Goal: Navigation & Orientation: Find specific page/section

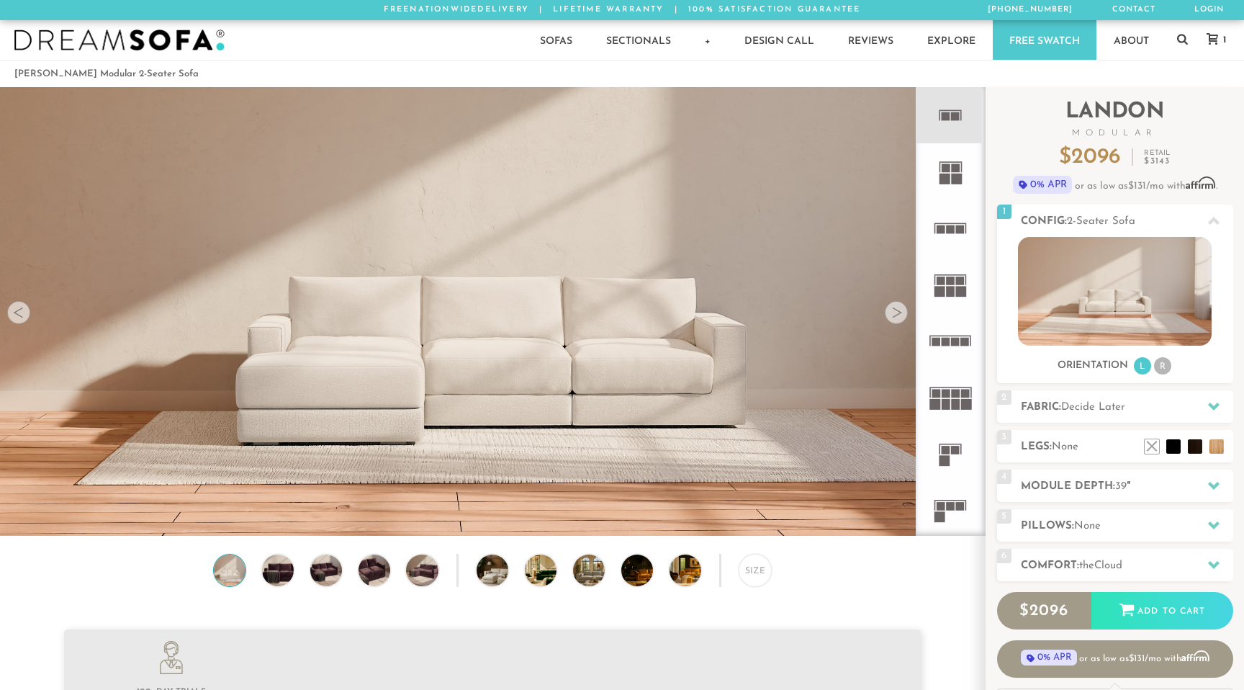
scroll to position [16439, 1244]
click at [953, 455] on icon at bounding box center [950, 454] width 56 height 56
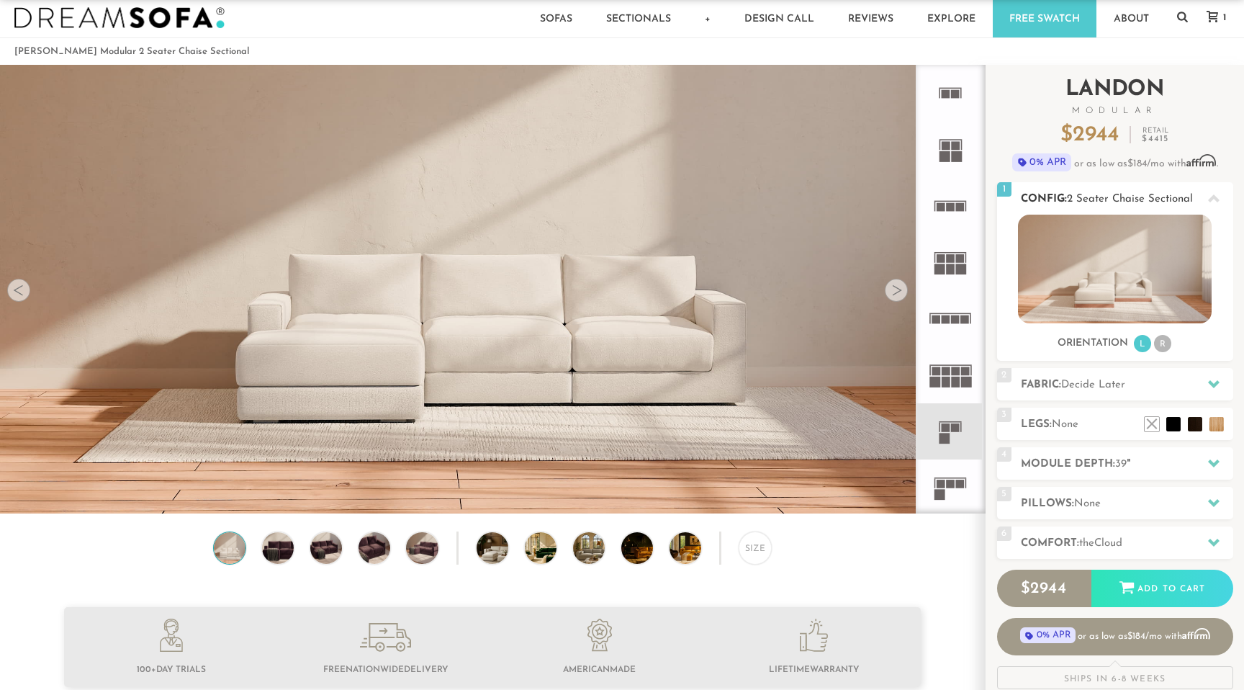
scroll to position [29, 0]
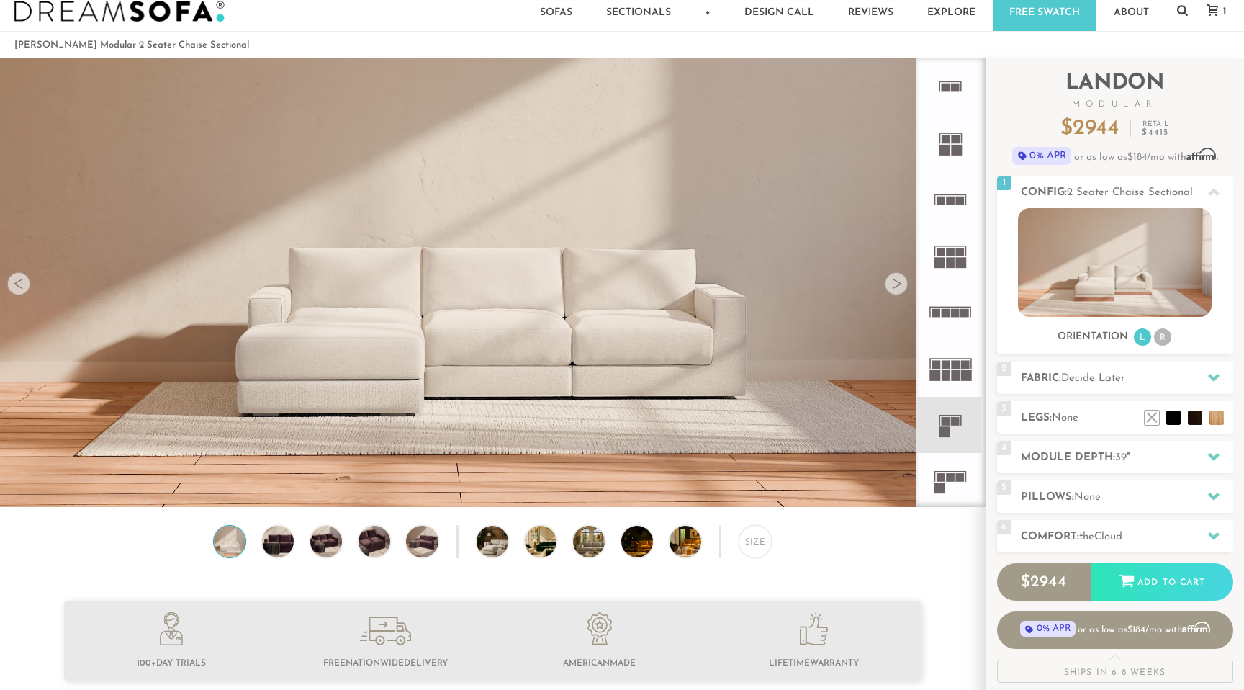
click at [896, 283] on div at bounding box center [896, 283] width 23 height 23
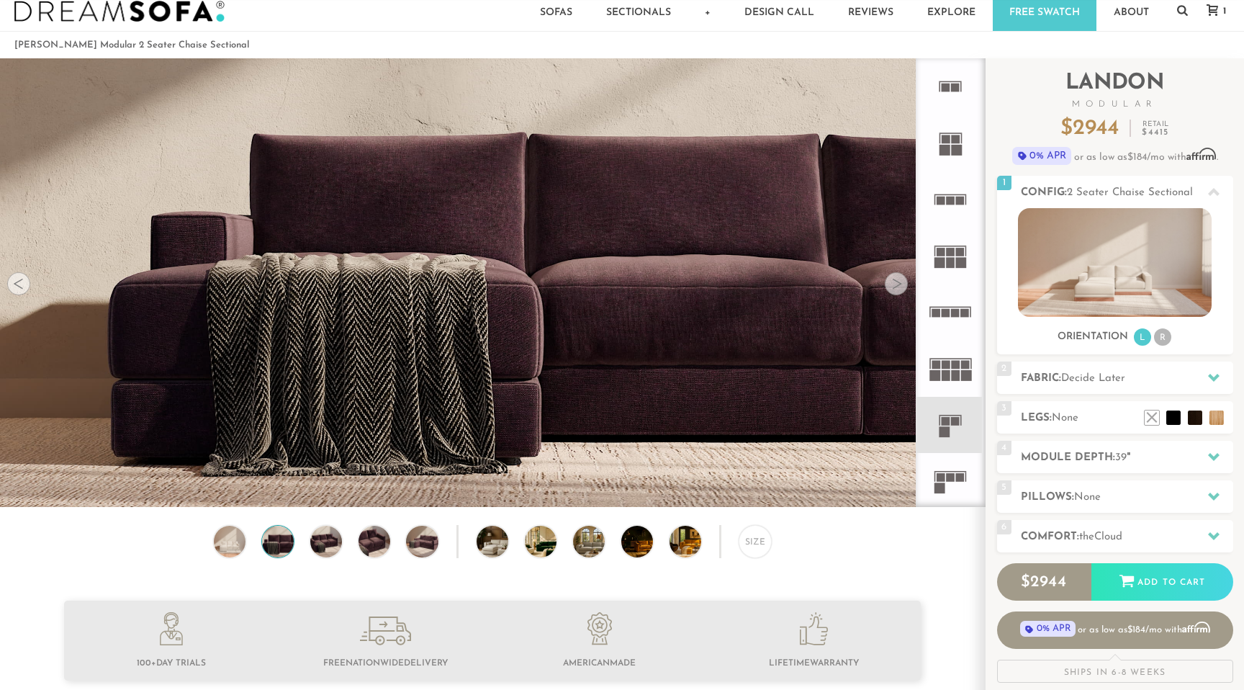
click at [896, 283] on div at bounding box center [896, 283] width 23 height 23
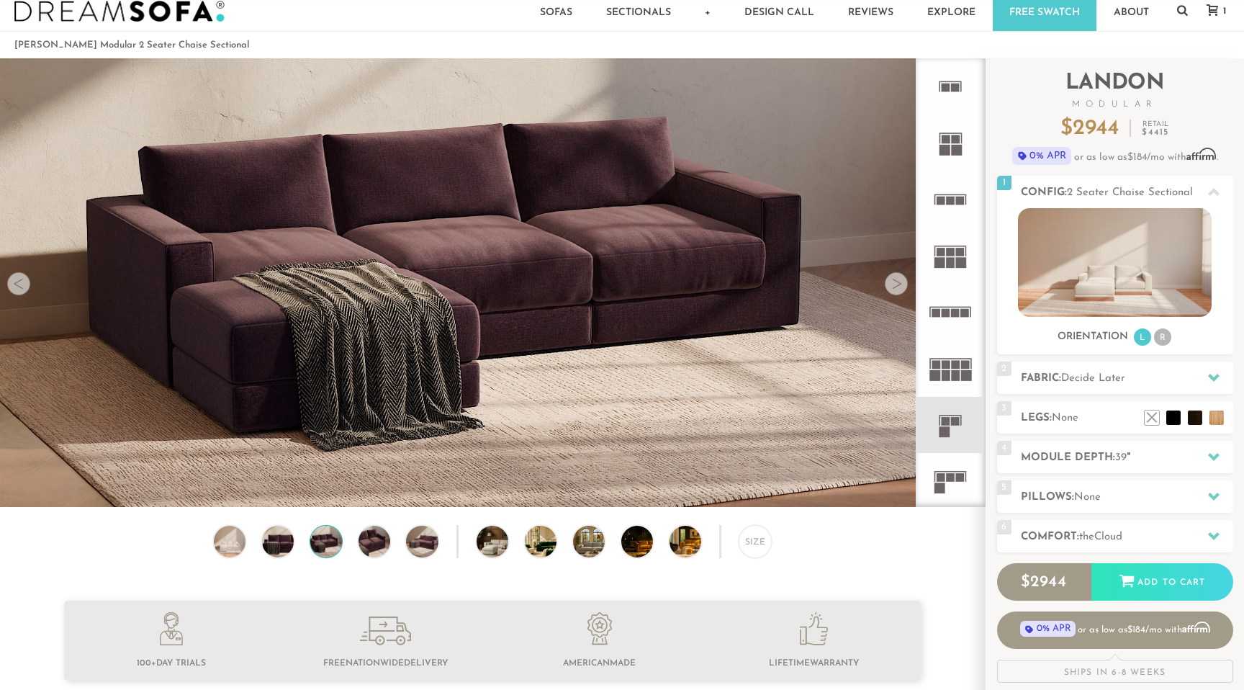
click at [896, 283] on div at bounding box center [896, 283] width 23 height 23
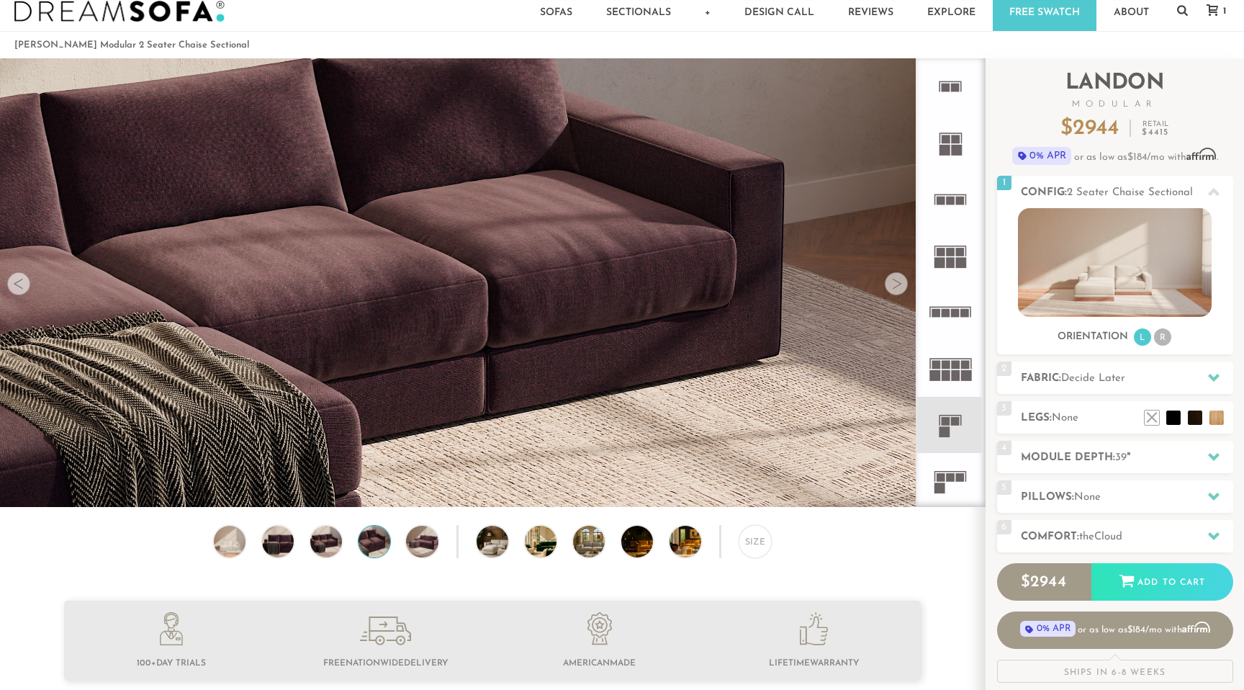
click at [896, 283] on div at bounding box center [896, 283] width 23 height 23
